Goal: Task Accomplishment & Management: Complete application form

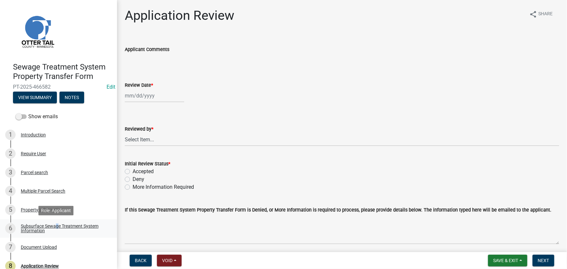
click at [55, 226] on div "Subsurface Sewage Treatment System Information" at bounding box center [64, 228] width 86 height 9
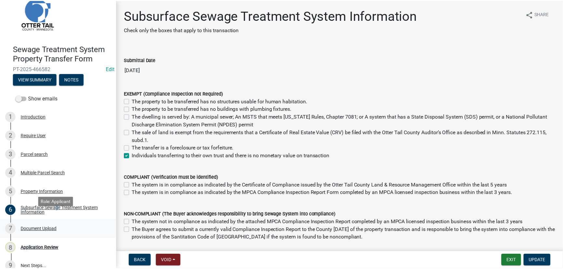
scroll to position [27, 0]
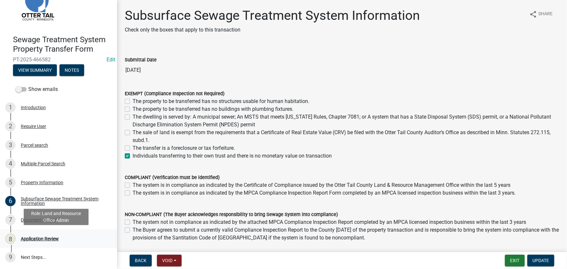
click at [43, 234] on div "8 Application Review" at bounding box center [55, 239] width 101 height 10
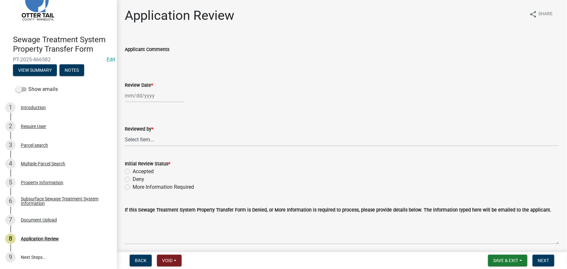
click at [139, 97] on div at bounding box center [154, 95] width 59 height 13
select select "8"
select select "2025"
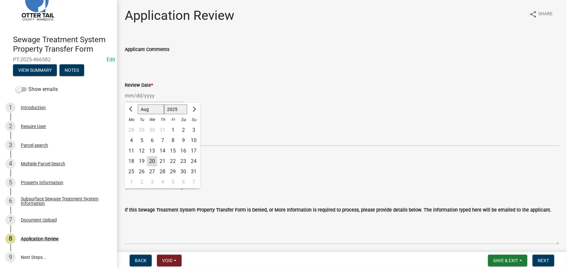
click at [149, 161] on div "20" at bounding box center [152, 161] width 10 height 10
type input "08/20/2025"
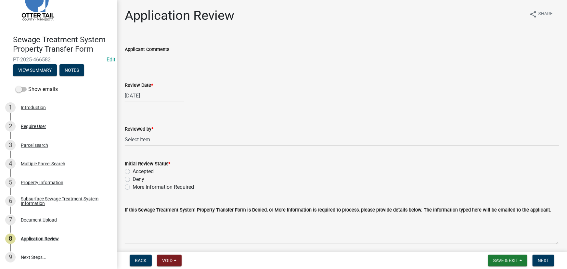
click at [141, 143] on select "Select Item... Alexis Newark Amy Busko Andrea Perales Brittany Tollefson Christ…" at bounding box center [342, 139] width 434 height 13
click at [125, 133] on select "Select Item... Alexis Newark Amy Busko Andrea Perales Brittany Tollefson Christ…" at bounding box center [342, 139] width 434 height 13
select select "190fd4c8-42ef-492b-a4a0-a0213555944c"
click at [147, 172] on label "Accepted" at bounding box center [143, 172] width 21 height 8
click at [137, 172] on input "Accepted" at bounding box center [135, 170] width 4 height 4
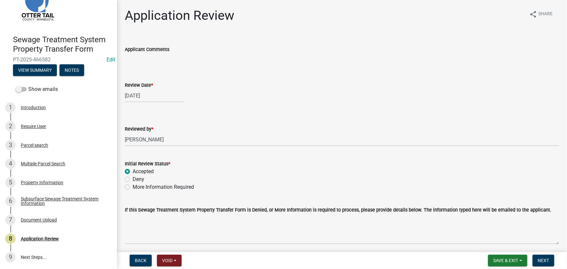
radio input "true"
click at [25, 182] on div "Property Information" at bounding box center [42, 182] width 43 height 5
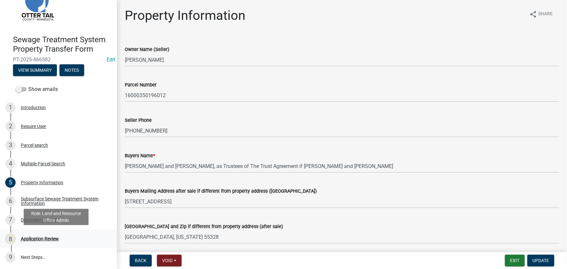
click at [68, 241] on div "8 Application Review" at bounding box center [55, 239] width 101 height 10
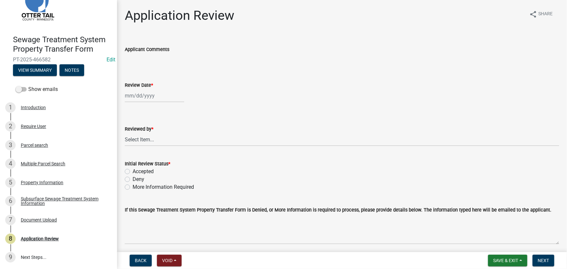
select select "8"
select select "2025"
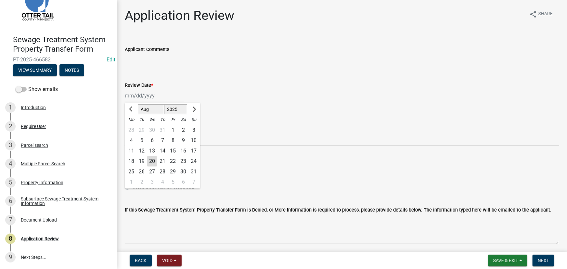
drag, startPoint x: 154, startPoint y: 95, endPoint x: 160, endPoint y: 97, distance: 6.3
click at [160, 97] on div "Jan Feb Mar Apr May Jun Jul Aug Sep Oct Nov Dec 1525 1526 1527 1528 1529 1530 1…" at bounding box center [154, 95] width 59 height 13
click at [153, 160] on div "20" at bounding box center [152, 161] width 10 height 10
type input "08/20/2025"
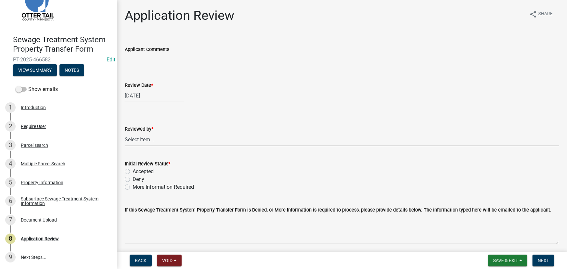
click at [139, 141] on select "Select Item... Alexis Newark Amy Busko Andrea Perales Brittany Tollefson Christ…" at bounding box center [342, 139] width 434 height 13
click at [125, 133] on select "Select Item... Alexis Newark Amy Busko Andrea Perales Brittany Tollefson Christ…" at bounding box center [342, 139] width 434 height 13
select select "190fd4c8-42ef-492b-a4a0-a0213555944c"
click at [147, 167] on div "Initial Review Status *" at bounding box center [342, 164] width 434 height 8
click at [148, 168] on label "Accepted" at bounding box center [143, 172] width 21 height 8
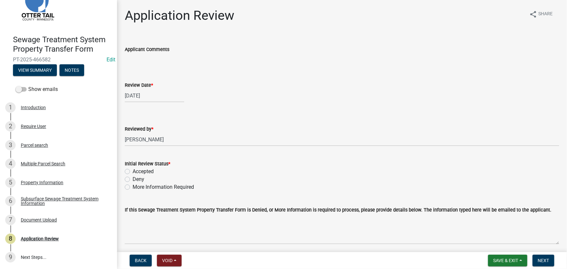
click at [145, 172] on label "Accepted" at bounding box center [143, 172] width 21 height 8
click at [137, 172] on input "Accepted" at bounding box center [135, 170] width 4 height 4
radio input "true"
click at [542, 260] on span "Next" at bounding box center [543, 260] width 11 height 5
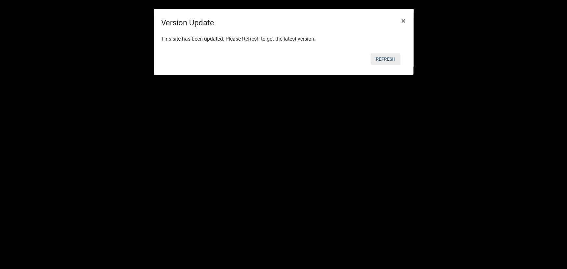
click at [390, 63] on button "Refresh" at bounding box center [386, 59] width 30 height 12
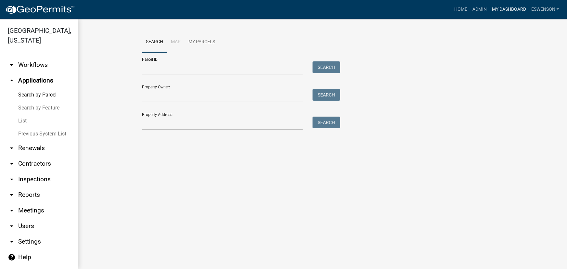
click at [492, 10] on link "My Dashboard" at bounding box center [508, 9] width 39 height 12
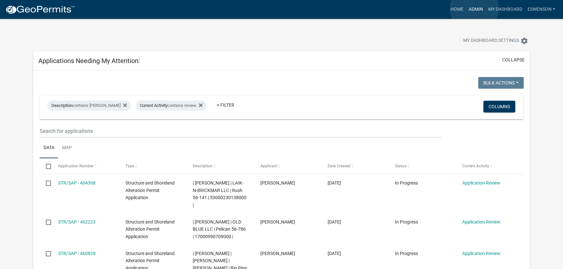
click at [474, 8] on link "Admin" at bounding box center [475, 9] width 19 height 12
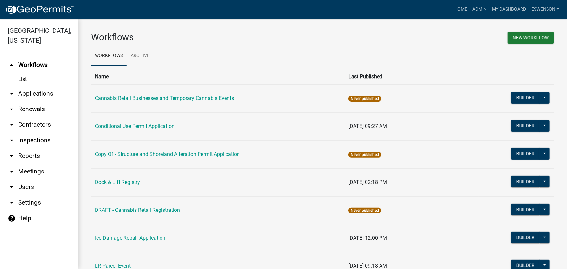
click at [42, 95] on link "arrow_drop_down Applications" at bounding box center [39, 94] width 78 height 16
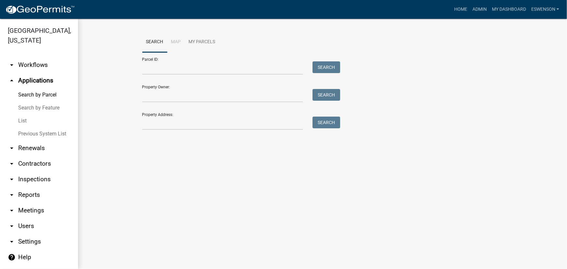
click at [37, 64] on link "arrow_drop_down Workflows" at bounding box center [39, 65] width 78 height 16
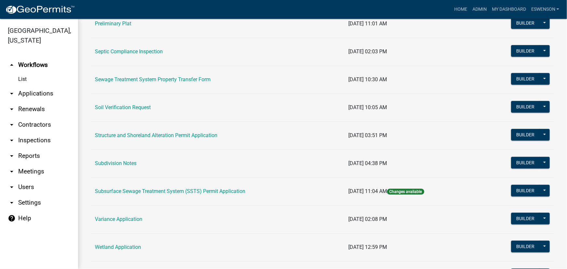
scroll to position [384, 0]
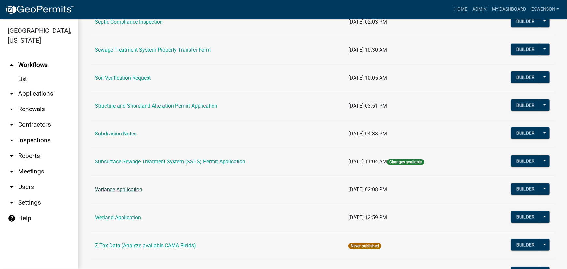
click at [135, 188] on link "Variance Application" at bounding box center [118, 189] width 47 height 6
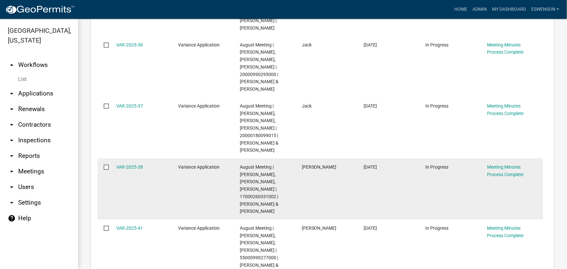
scroll to position [364, 0]
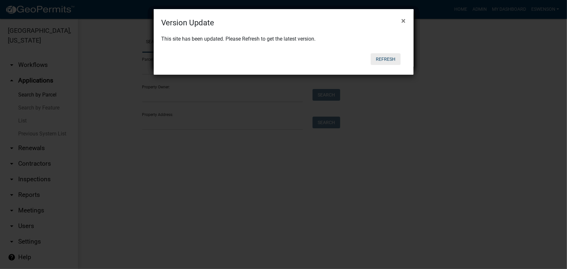
click at [383, 59] on button "Refresh" at bounding box center [386, 59] width 30 height 12
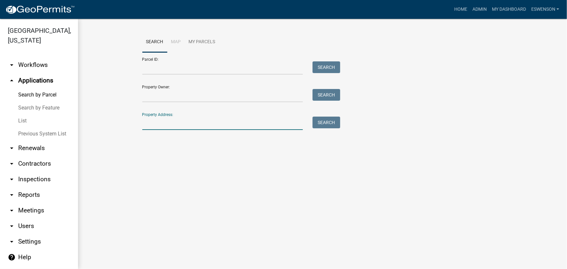
click at [181, 127] on input "Property Address:" at bounding box center [222, 123] width 161 height 13
click at [38, 63] on link "arrow_drop_down Workflows" at bounding box center [39, 65] width 78 height 16
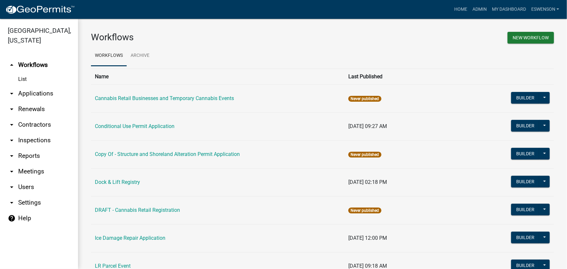
click at [31, 93] on link "arrow_drop_down Applications" at bounding box center [39, 94] width 78 height 16
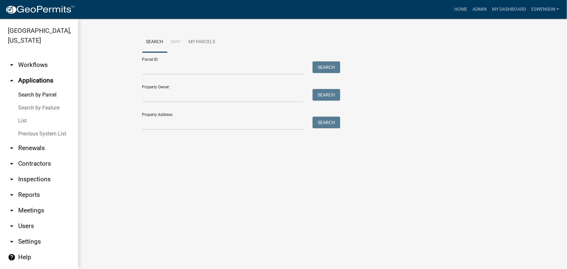
click at [42, 63] on link "arrow_drop_down Workflows" at bounding box center [39, 65] width 78 height 16
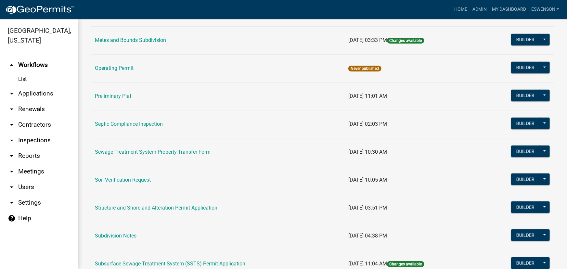
scroll to position [295, 0]
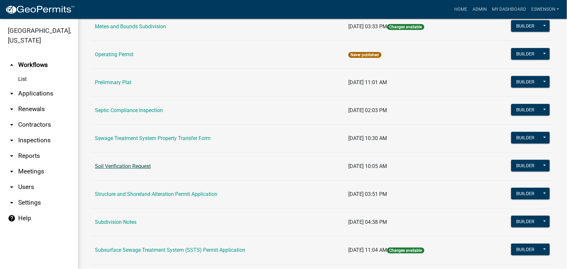
click at [129, 164] on link "Soil Verification Request" at bounding box center [123, 166] width 56 height 6
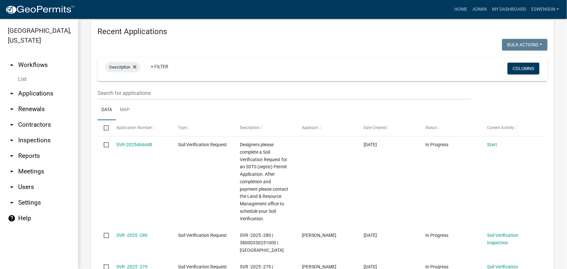
scroll to position [295, 0]
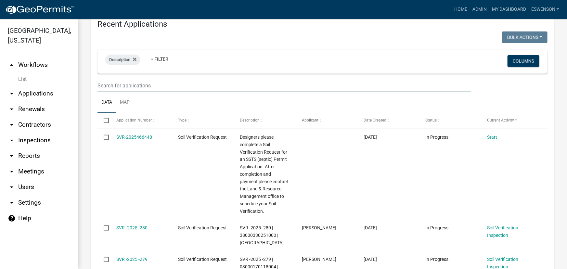
click at [142, 87] on input "text" at bounding box center [283, 85] width 373 height 13
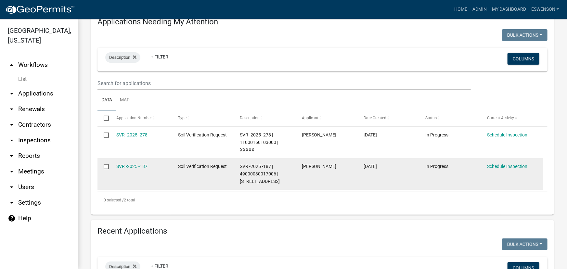
scroll to position [207, 0]
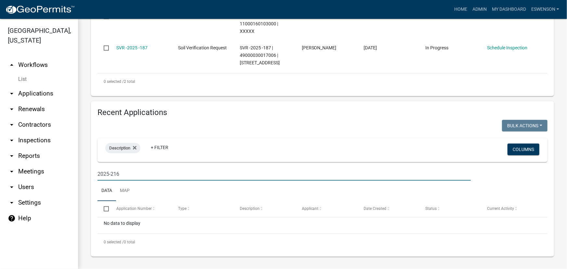
drag, startPoint x: 112, startPoint y: 172, endPoint x: 81, endPoint y: 177, distance: 31.2
click at [81, 177] on div "Soil Verification Request Designers please complete a Soil Verification Request…" at bounding box center [322, 40] width 489 height 457
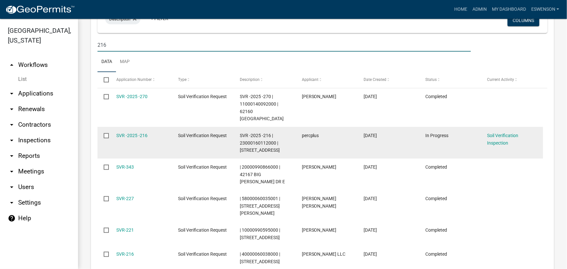
scroll to position [354, 0]
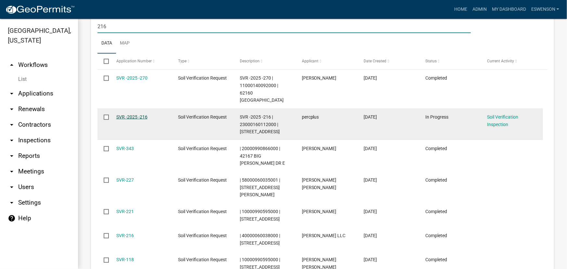
type input "216"
click at [131, 114] on link "SVR -2025 -216" at bounding box center [131, 116] width 31 height 5
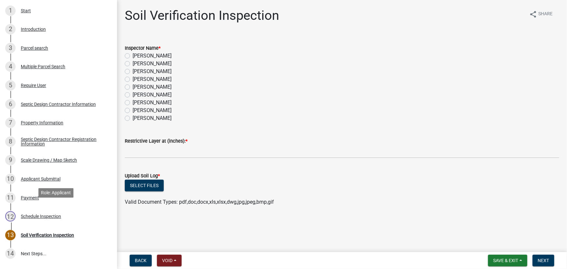
scroll to position [169, 0]
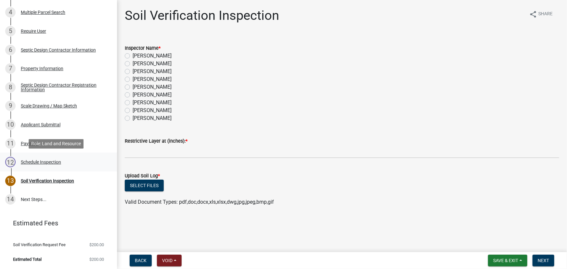
drag, startPoint x: 32, startPoint y: 158, endPoint x: 36, endPoint y: 158, distance: 4.0
click at [32, 158] on div "12 Schedule Inspection" at bounding box center [55, 162] width 101 height 10
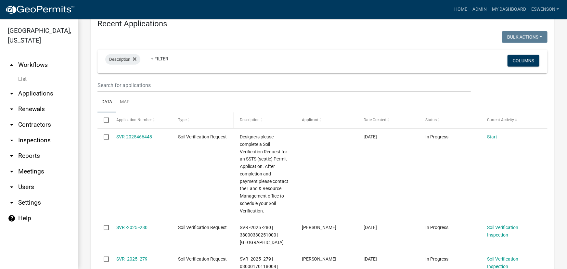
scroll to position [309, 0]
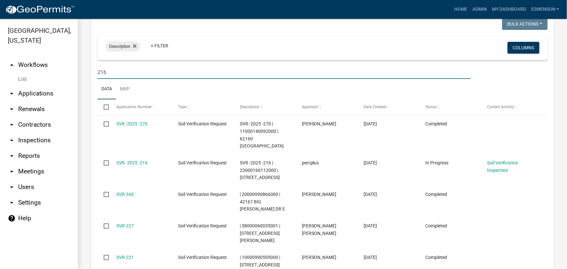
type input "216"
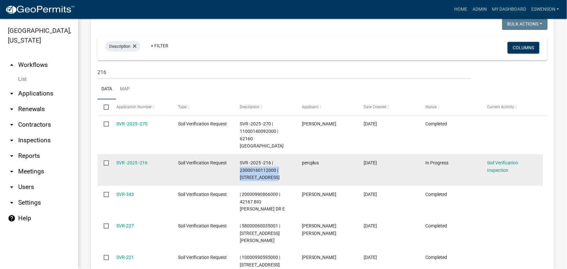
drag, startPoint x: 277, startPoint y: 169, endPoint x: 237, endPoint y: 161, distance: 40.8
click at [237, 161] on datatable-body-cell "SVR -2025 -216 | 23000160112000 | 54684 CO HWY 40" at bounding box center [265, 170] width 62 height 32
copy span "23000160112000 | 54684 CO HWY 40"
click at [133, 160] on link "SVR -2025 -216" at bounding box center [131, 162] width 31 height 5
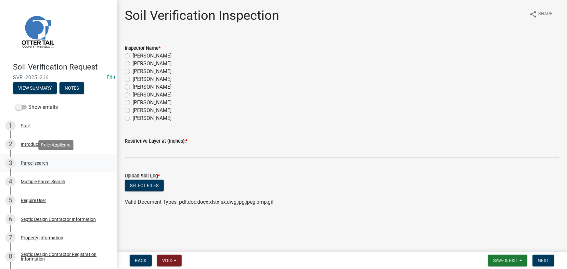
click at [45, 165] on div "Parcel search" at bounding box center [34, 163] width 27 height 5
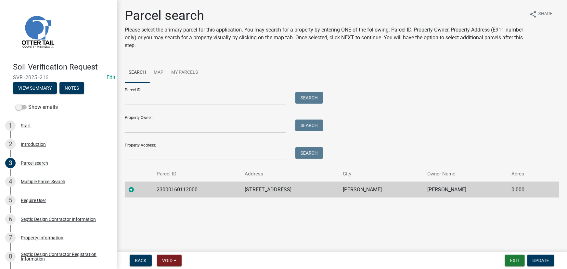
click at [423, 189] on td "HOLLY DOWNING" at bounding box center [465, 190] width 84 height 16
click at [446, 188] on td "HOLLY DOWNING" at bounding box center [465, 190] width 84 height 16
drag, startPoint x: 458, startPoint y: 192, endPoint x: 430, endPoint y: 190, distance: 28.0
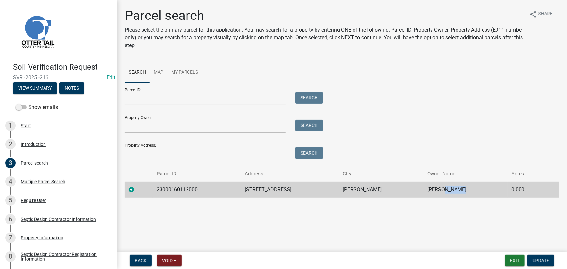
click at [430, 190] on td "HOLLY DOWNING" at bounding box center [465, 190] width 84 height 16
copy td "DOWNING"
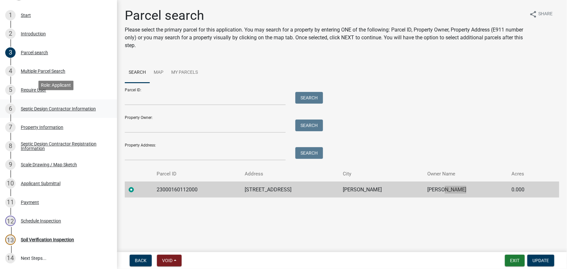
scroll to position [118, 0]
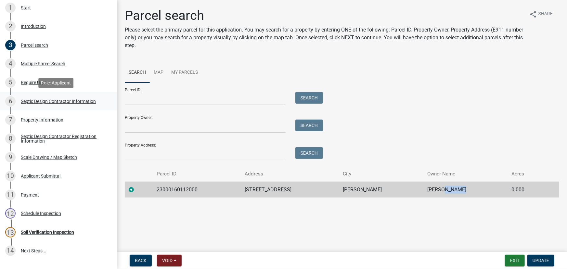
click at [41, 101] on div "Septic Design Contractor Information" at bounding box center [58, 101] width 75 height 5
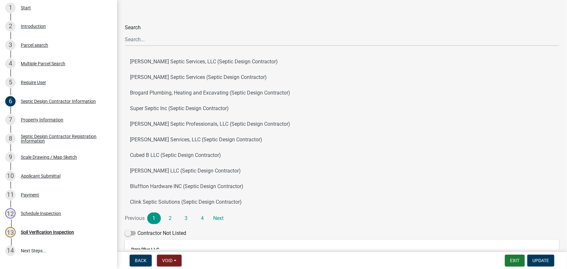
scroll to position [133, 0]
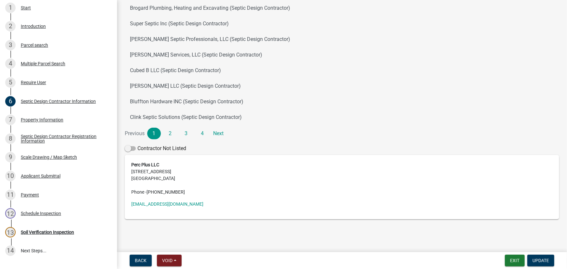
drag, startPoint x: 180, startPoint y: 189, endPoint x: 147, endPoint y: 192, distance: 32.6
click at [147, 192] on address "Perc Plus LLC 995 Ruby Street NW ALEXANDRIA, MN 56308 Phone - (320) 760-5684" at bounding box center [341, 178] width 421 height 34
copy span "(320) 760-5684"
